Goal: Information Seeking & Learning: Learn about a topic

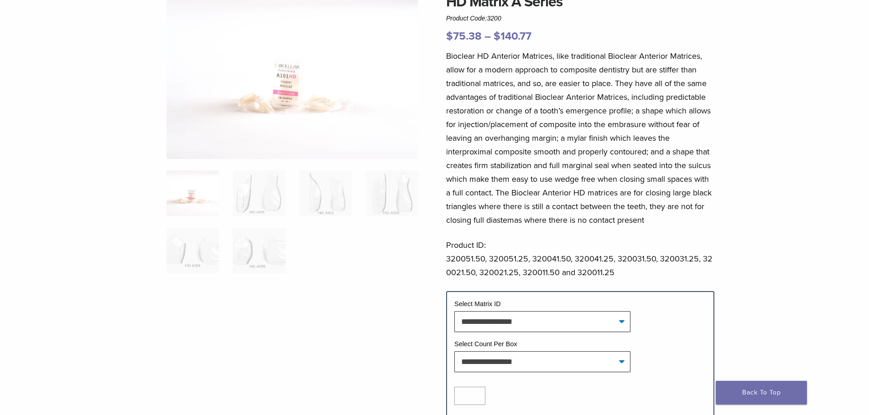
scroll to position [137, 0]
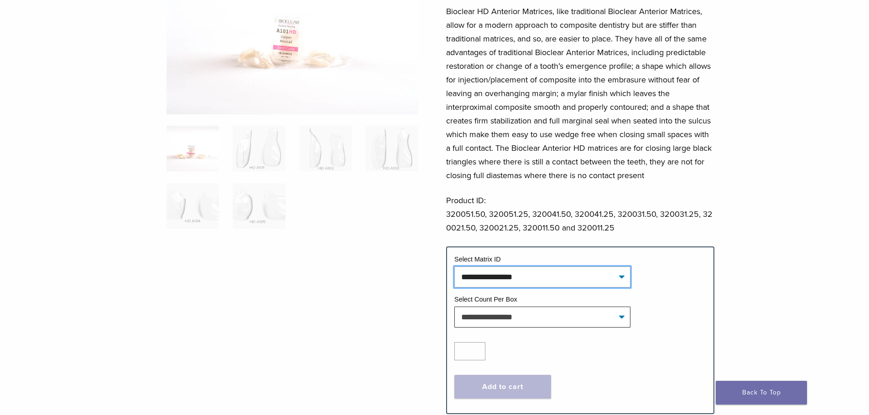
click at [544, 285] on select "**********" at bounding box center [542, 277] width 176 height 21
click at [381, 217] on ol at bounding box center [292, 183] width 265 height 115
click at [193, 212] on img at bounding box center [192, 206] width 52 height 46
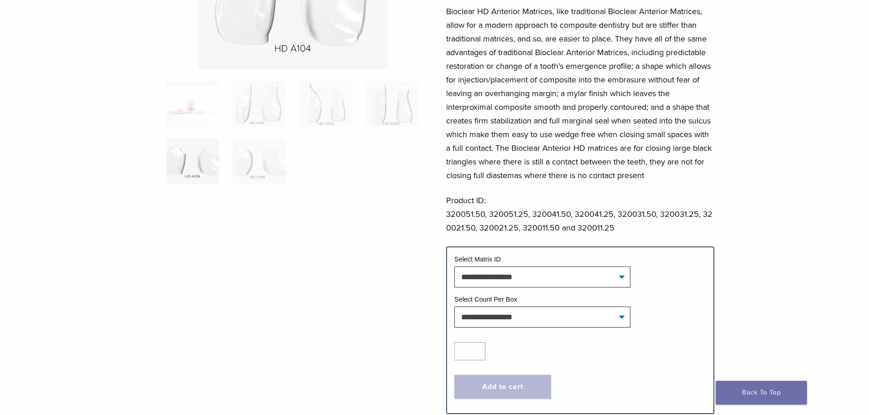
scroll to position [0, 0]
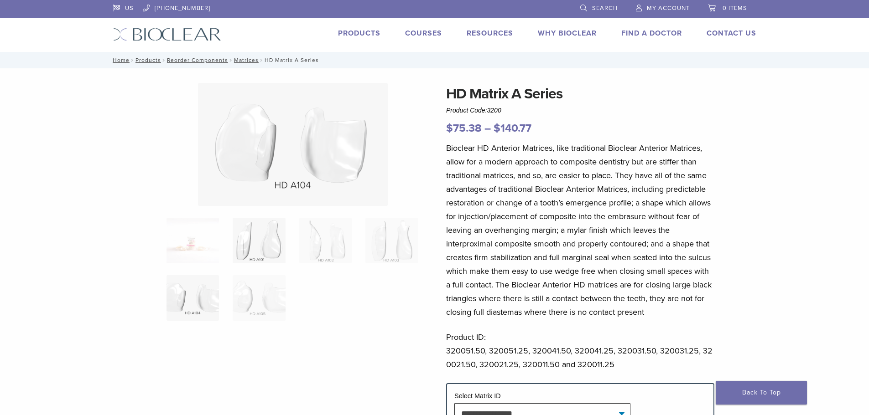
click at [276, 249] on img at bounding box center [259, 241] width 52 height 46
click at [346, 249] on img at bounding box center [325, 241] width 52 height 46
click at [402, 249] on img at bounding box center [391, 241] width 52 height 46
click at [331, 249] on img at bounding box center [325, 241] width 52 height 46
click at [265, 246] on img at bounding box center [259, 241] width 52 height 46
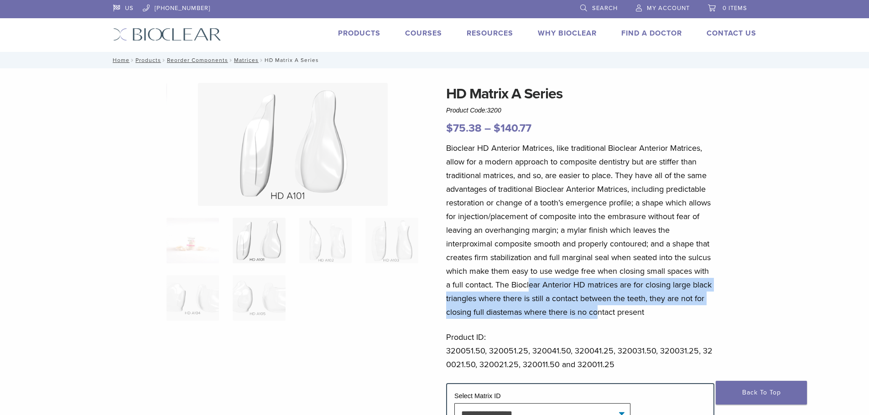
drag, startPoint x: 540, startPoint y: 293, endPoint x: 597, endPoint y: 314, distance: 60.7
click at [597, 314] on p "Bioclear HD Anterior Matrices, like traditional Bioclear Anterior Matrices, all…" at bounding box center [580, 230] width 268 height 178
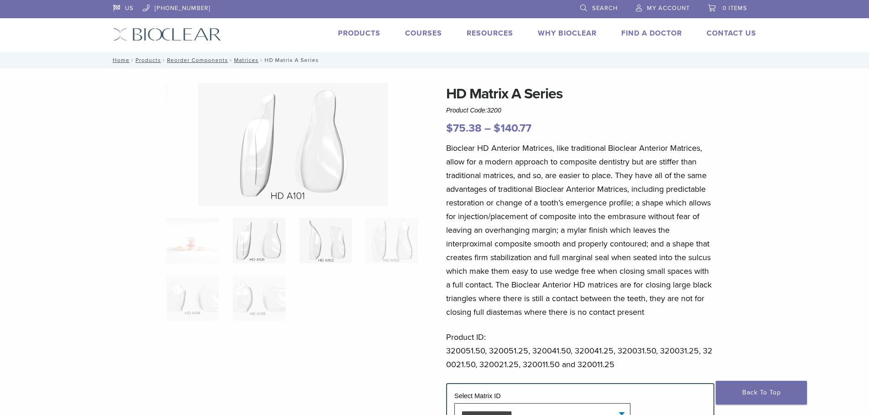
click at [335, 247] on img at bounding box center [325, 241] width 52 height 46
click at [268, 295] on img at bounding box center [259, 298] width 52 height 46
click at [400, 256] on img at bounding box center [391, 241] width 52 height 46
click at [185, 291] on img at bounding box center [192, 298] width 52 height 46
